Goal: Check status: Check status

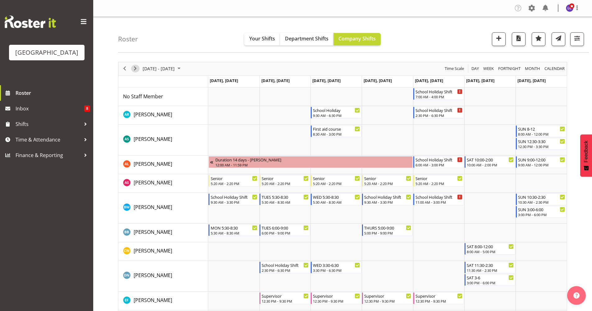
click at [138, 69] on span "Next" at bounding box center [134, 69] width 7 height 8
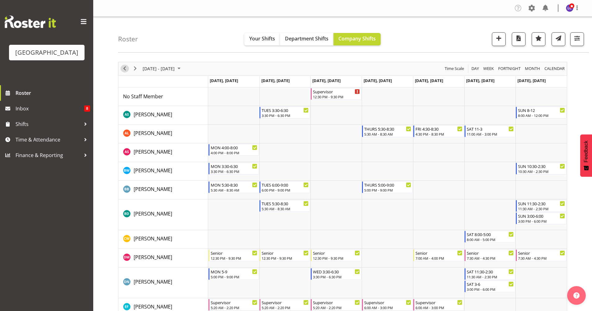
click at [126, 70] on span "Previous" at bounding box center [124, 69] width 7 height 8
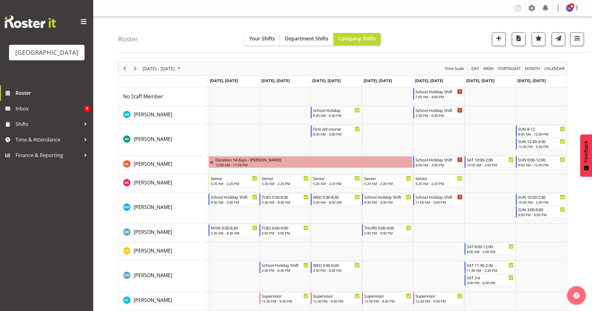
drag, startPoint x: 589, startPoint y: 55, endPoint x: 590, endPoint y: 61, distance: 5.6
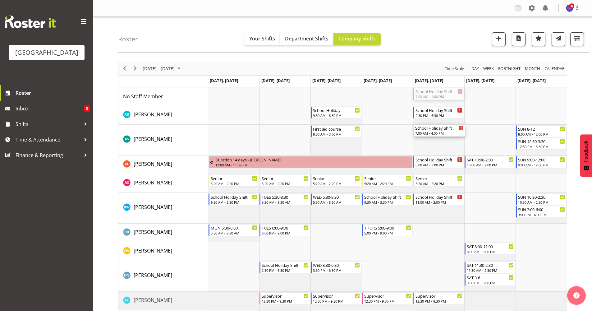
drag, startPoint x: 447, startPoint y: 94, endPoint x: 447, endPoint y: 137, distance: 42.6
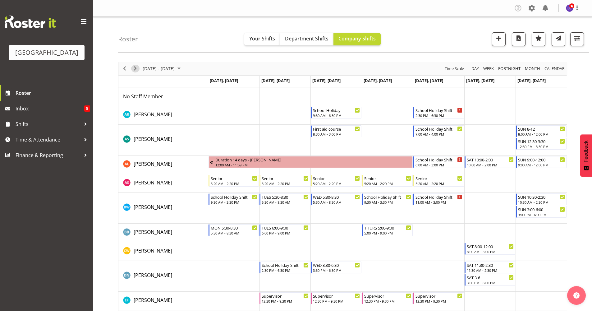
click at [133, 68] on span "Next" at bounding box center [134, 69] width 7 height 8
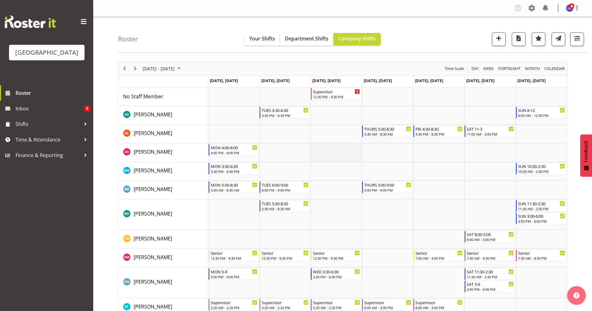
click at [335, 149] on td "Timeline Week of October 10, 2025" at bounding box center [335, 152] width 51 height 19
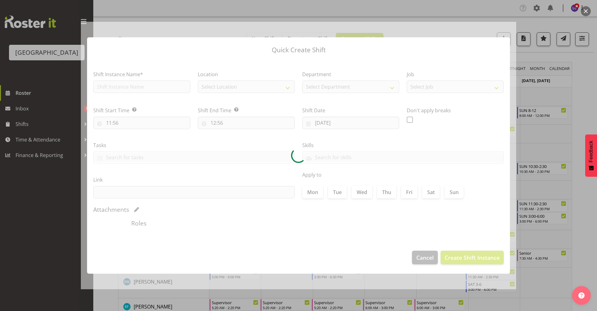
click at [583, 11] on button "button" at bounding box center [586, 11] width 10 height 10
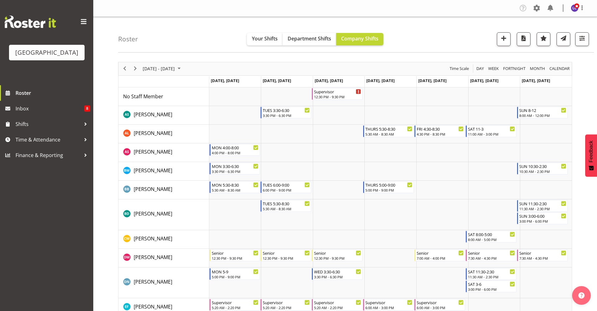
type input "[DATE]"
checkbox input "true"
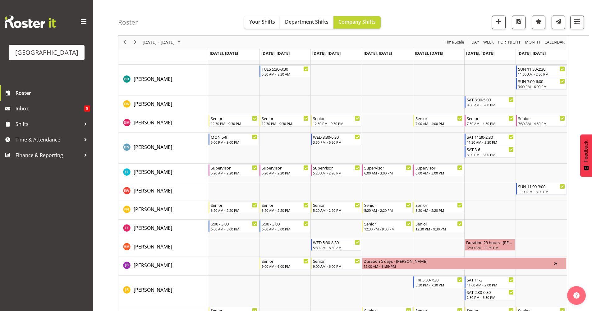
scroll to position [269, 0]
